Goal: Task Accomplishment & Management: Manage account settings

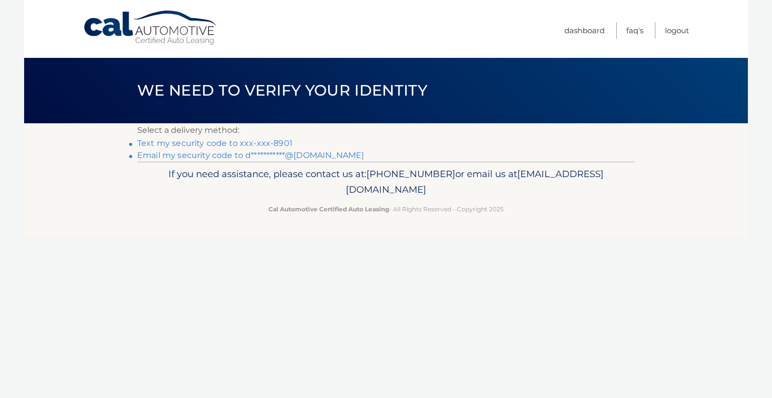
click at [232, 142] on link "Text my security code to xxx-xxx-8901" at bounding box center [214, 143] width 155 height 10
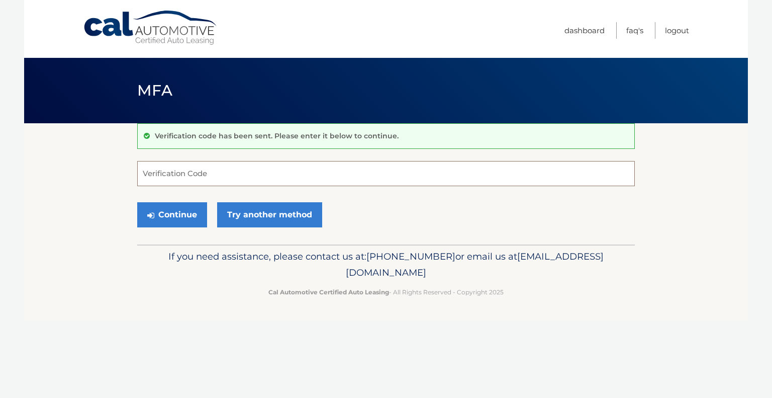
click at [218, 174] on input "Verification Code" at bounding box center [386, 173] width 498 height 25
type input "173274"
click at [158, 219] on button "Continue" at bounding box center [172, 214] width 70 height 25
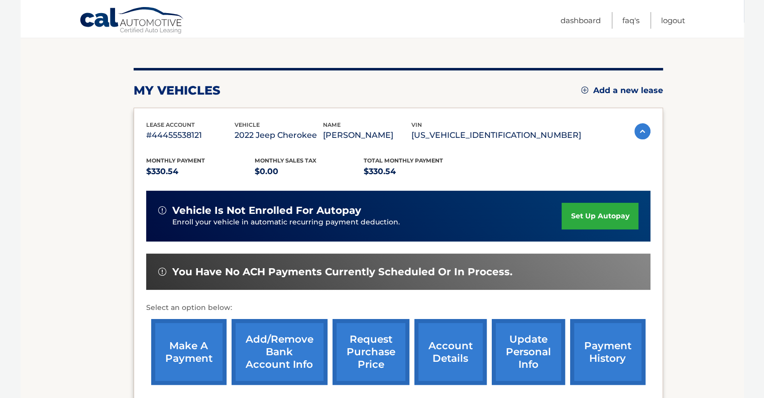
scroll to position [151, 0]
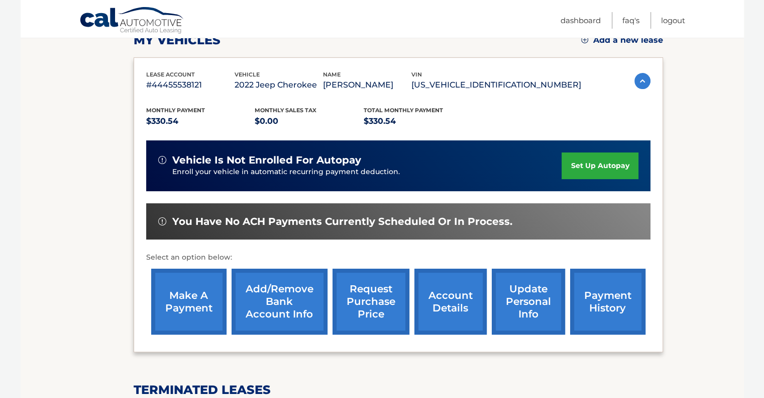
click at [386, 284] on link "request purchase price" at bounding box center [371, 301] width 77 height 66
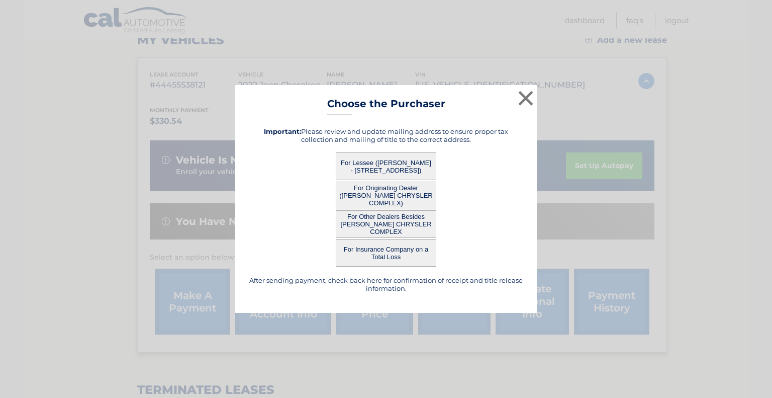
click at [389, 191] on button "For Originating Dealer (JOE CECCONI'S CHRYSLER COMPLEX)" at bounding box center [386, 195] width 101 height 28
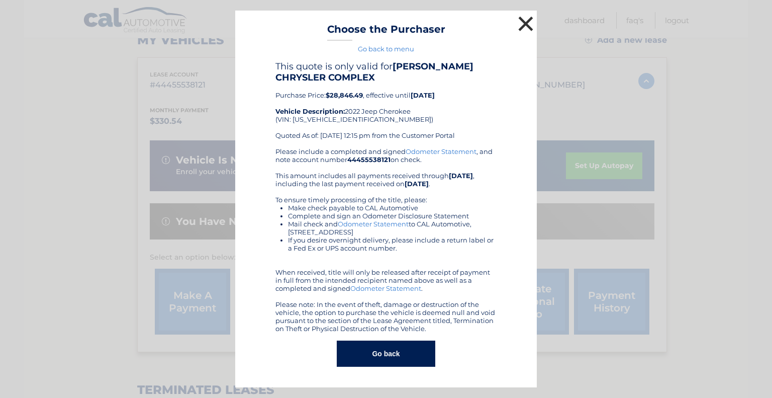
click at [528, 25] on button "×" at bounding box center [526, 24] width 20 height 20
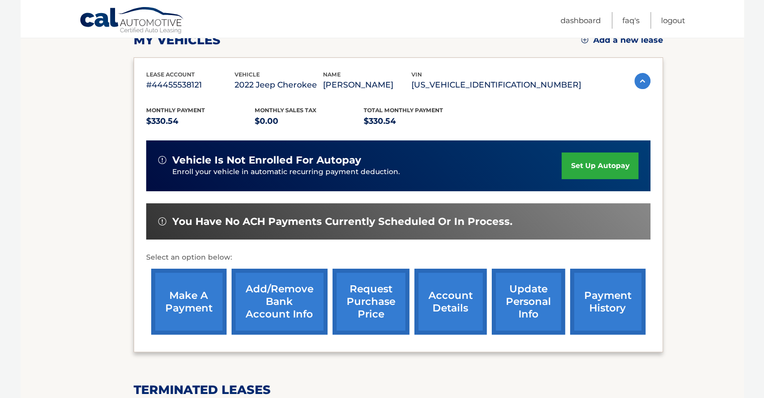
scroll to position [50, 0]
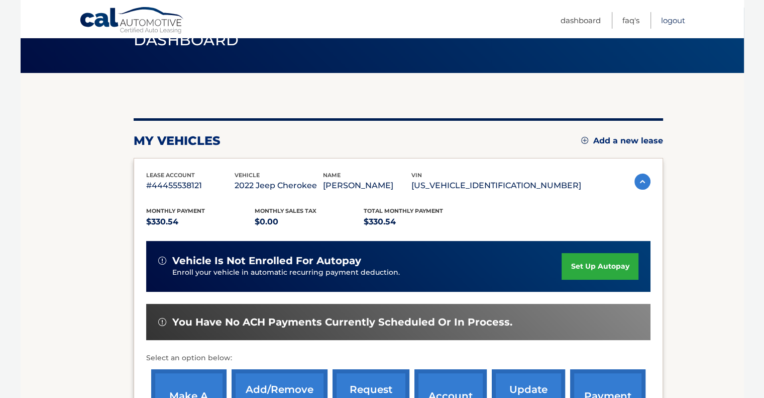
click at [682, 16] on link "Logout" at bounding box center [673, 20] width 24 height 17
